Goal: Task Accomplishment & Management: Manage account settings

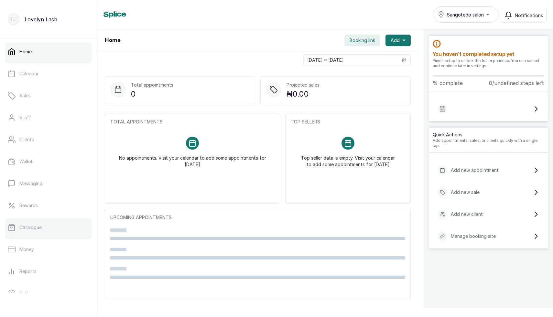
click at [34, 225] on p "Catalogue" at bounding box center [30, 227] width 22 height 6
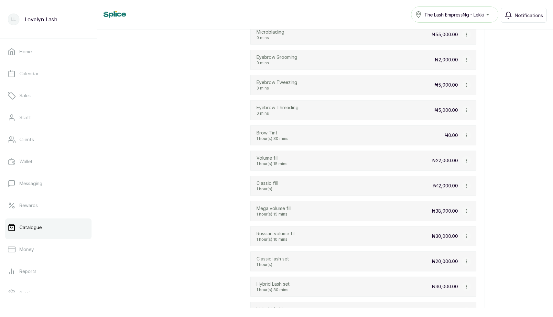
scroll to position [380, 0]
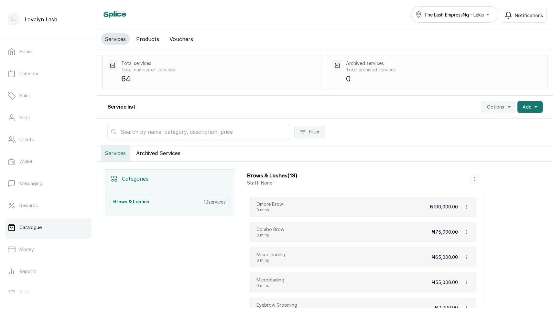
click at [447, 16] on span "The Lash EmpressNg - Lekki" at bounding box center [453, 14] width 59 height 7
click at [433, 43] on span "The Lash EmpressNg - Lekki" at bounding box center [447, 43] width 47 height 8
click at [437, 14] on span "The Lash EmpressNg - Lekki" at bounding box center [453, 14] width 59 height 7
click at [431, 30] on span "Sangotedo salon" at bounding box center [447, 31] width 47 height 8
click at [457, 12] on span "Sangotedo salon" at bounding box center [465, 14] width 37 height 7
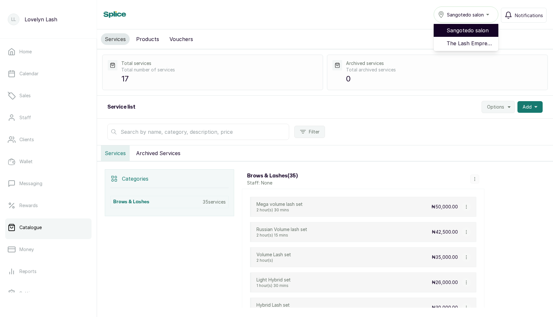
click at [457, 34] on span "Sangotedo salon" at bounding box center [470, 31] width 47 height 8
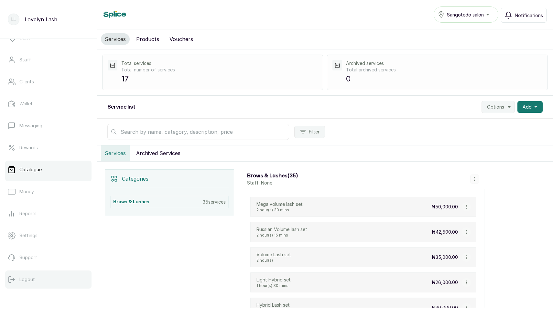
click at [30, 279] on p "Logout" at bounding box center [27, 279] width 16 height 6
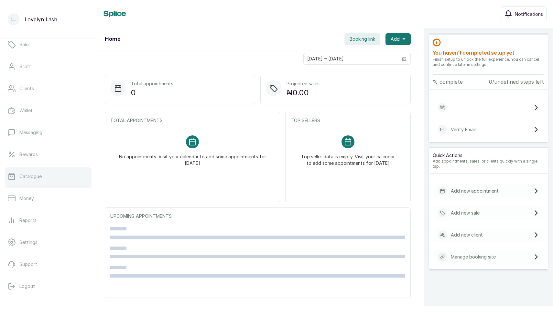
scroll to position [58, 0]
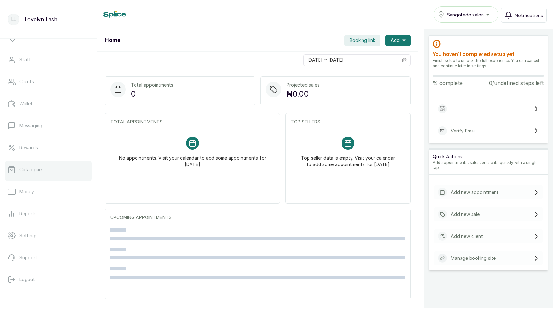
click at [38, 167] on p "Catalogue" at bounding box center [30, 170] width 22 height 6
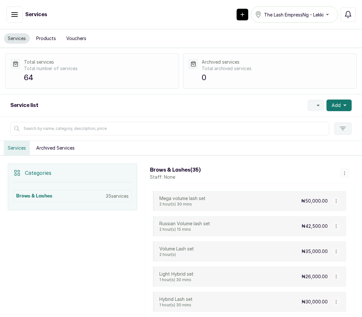
click at [64, 152] on button "Archived Services" at bounding box center [55, 148] width 46 height 14
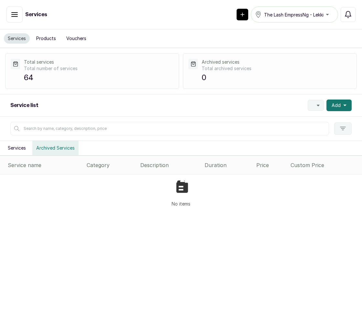
click at [15, 147] on button "Services" at bounding box center [17, 148] width 26 height 14
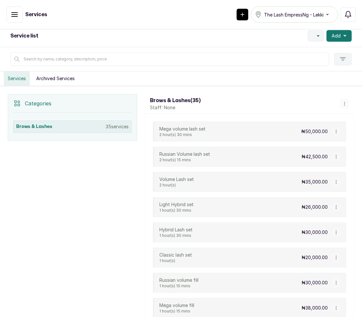
scroll to position [67, 0]
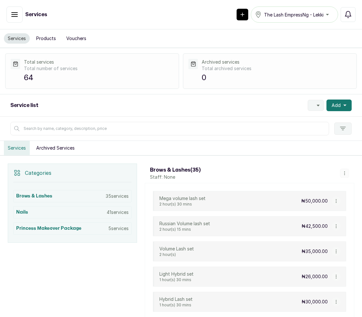
click at [285, 18] on div "The Lash EmpressNg - Lekki" at bounding box center [294, 15] width 79 height 8
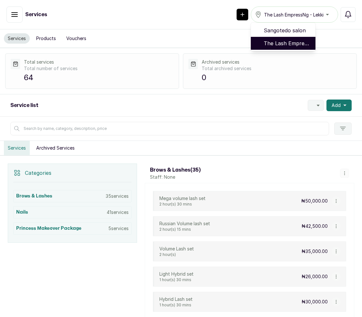
click at [278, 45] on span "The Lash EmpressNg - Lekki" at bounding box center [287, 43] width 47 height 8
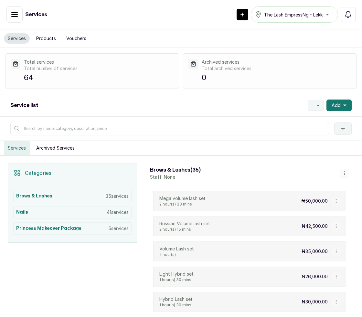
click at [289, 20] on button "The Lash EmpressNg - Lekki" at bounding box center [294, 14] width 87 height 16
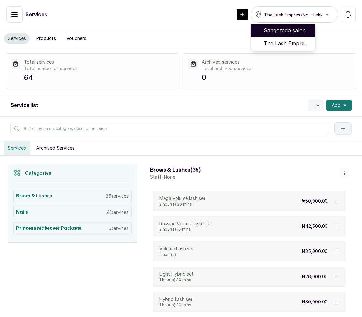
click at [288, 30] on span "Sangotedo salon" at bounding box center [287, 31] width 47 height 8
